Goal: Task Accomplishment & Management: Use online tool/utility

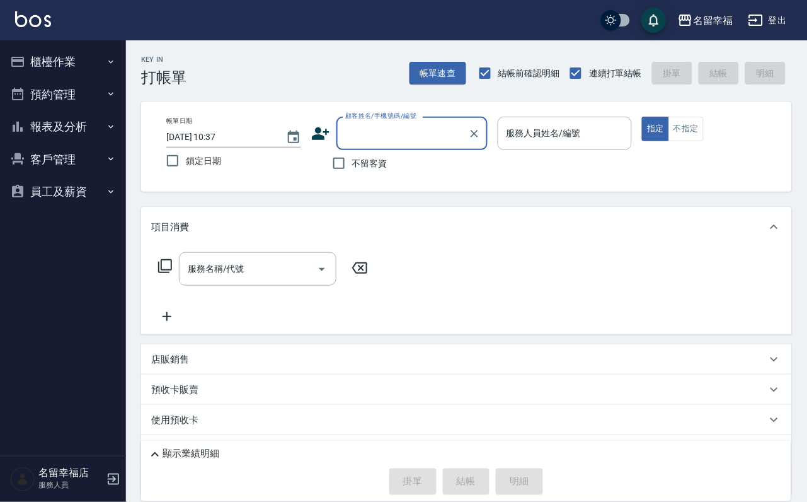
click at [79, 64] on button "櫃檯作業" at bounding box center [63, 61] width 116 height 33
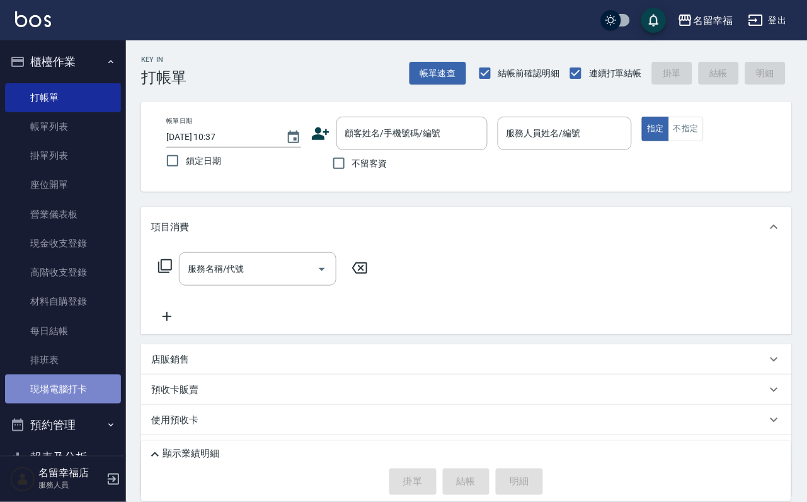
click at [72, 403] on link "現場電腦打卡" at bounding box center [63, 388] width 116 height 29
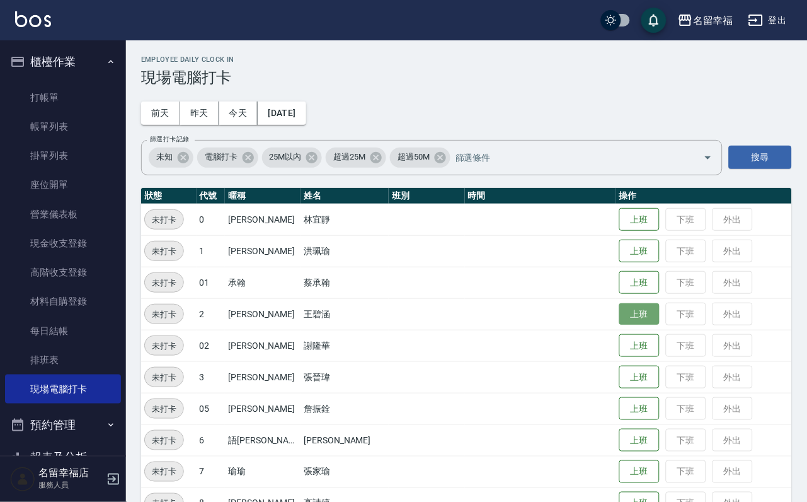
click at [620, 318] on button "上班" at bounding box center [640, 314] width 40 height 22
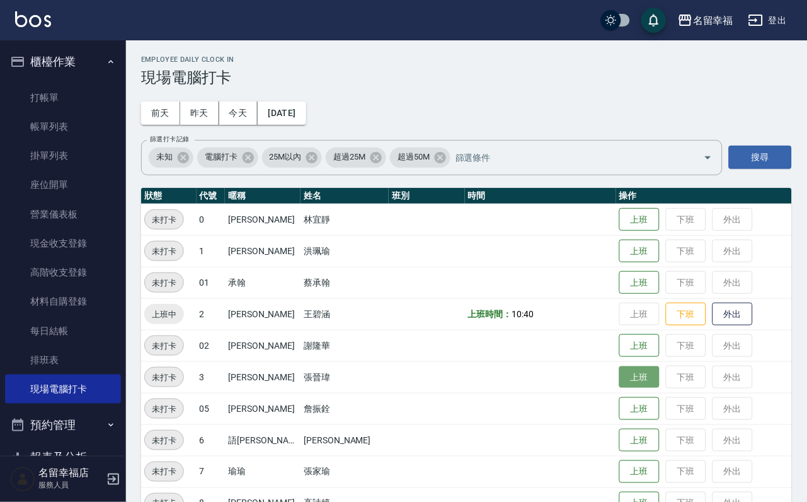
click at [632, 381] on button "上班" at bounding box center [640, 377] width 40 height 22
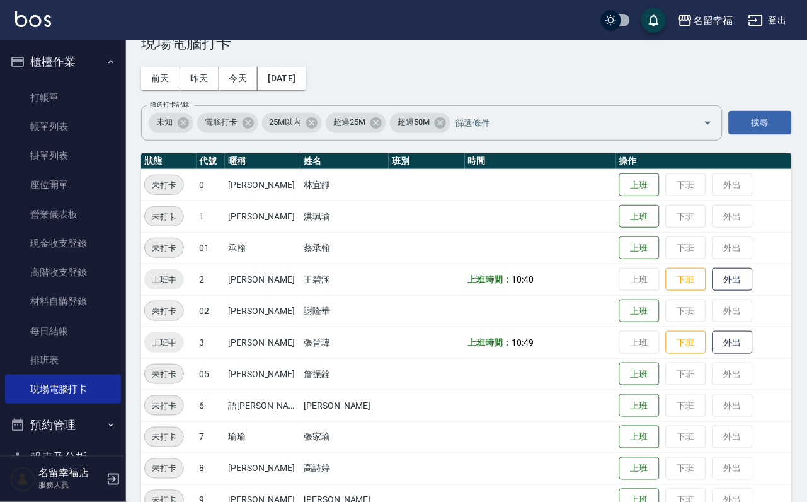
scroll to position [189, 0]
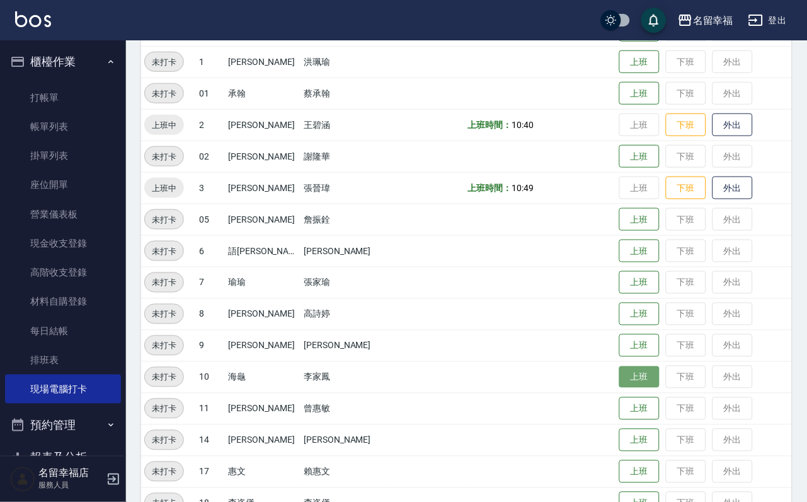
click at [627, 379] on button "上班" at bounding box center [640, 377] width 40 height 22
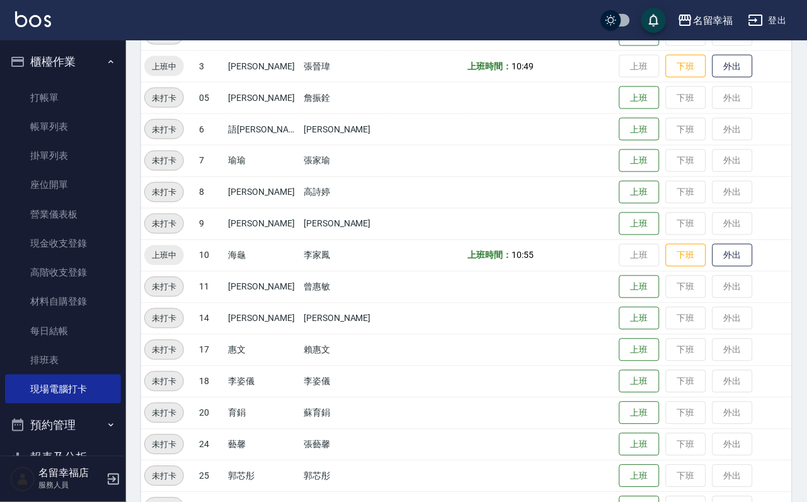
scroll to position [378, 0]
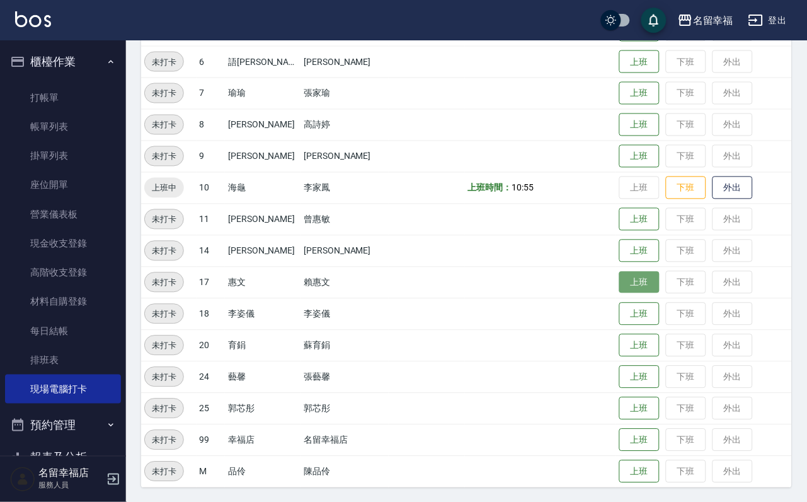
click at [623, 280] on button "上班" at bounding box center [640, 283] width 40 height 22
click at [594, 304] on tr "未打卡 18 [PERSON_NAME] [PERSON_NAME] 上班 下班 外出" at bounding box center [466, 314] width 651 height 32
click at [623, 313] on button "上班" at bounding box center [640, 314] width 40 height 22
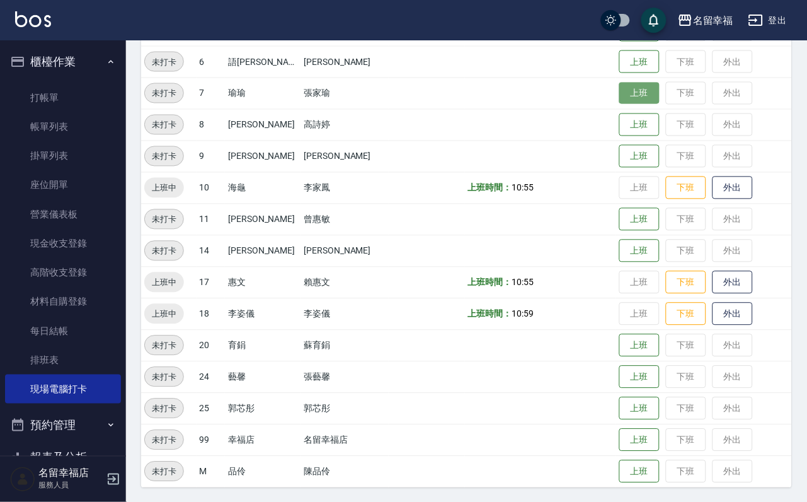
click at [624, 94] on button "上班" at bounding box center [640, 94] width 40 height 22
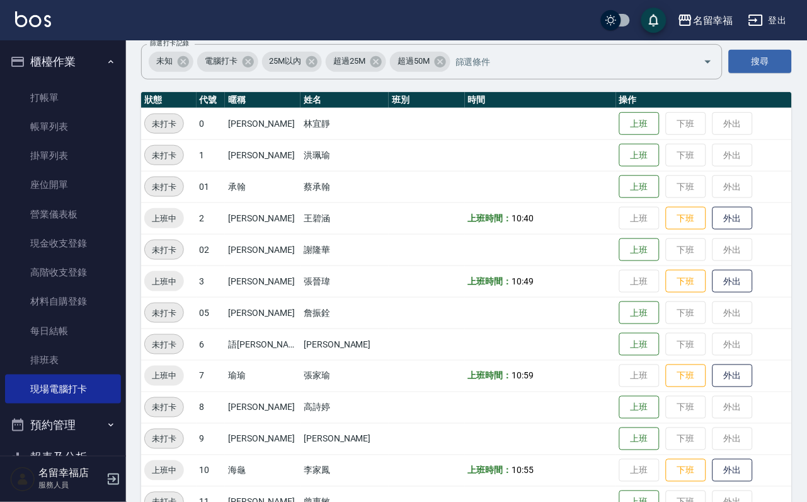
scroll to position [0, 0]
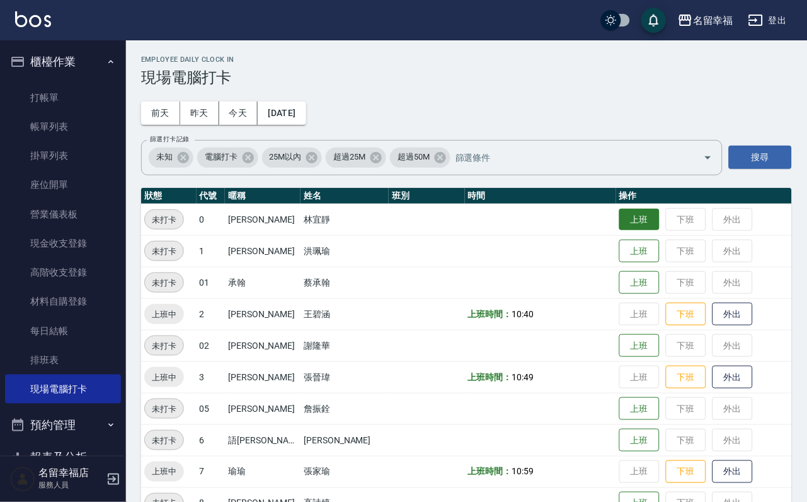
click at [620, 226] on button "上班" at bounding box center [640, 220] width 40 height 22
